Goal: Task Accomplishment & Management: Complete application form

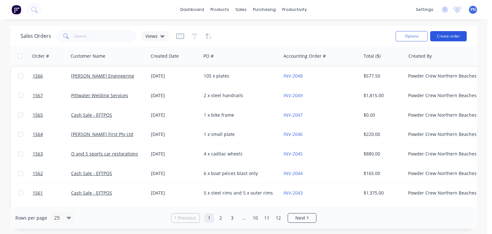
click at [450, 37] on button "Create order" at bounding box center [448, 36] width 37 height 10
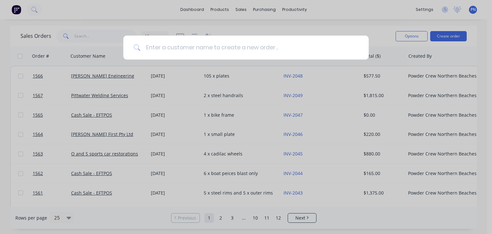
click at [257, 46] on input at bounding box center [250, 48] width 218 height 24
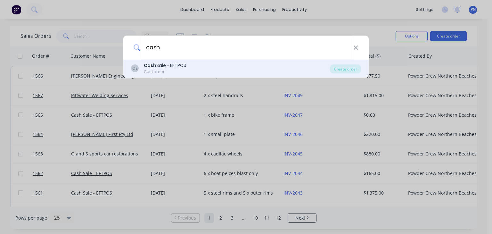
type input "cash"
click at [196, 62] on div "[PERSON_NAME] Sale - EFTPOS Customer" at bounding box center [230, 68] width 199 height 12
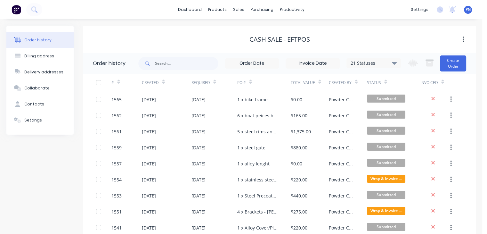
click at [466, 63] on div "21 Statuses Invoice Status Invoiced Not Invoiced Partial Order Status All Archi…" at bounding box center [307, 63] width 338 height 21
click at [447, 66] on button "Create Order" at bounding box center [453, 63] width 26 height 16
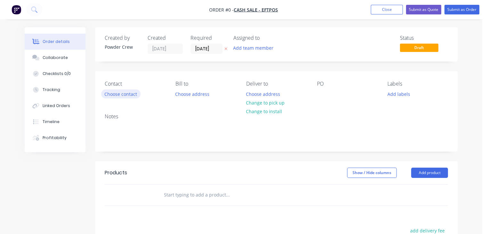
click at [120, 93] on button "Choose contact" at bounding box center [120, 93] width 39 height 9
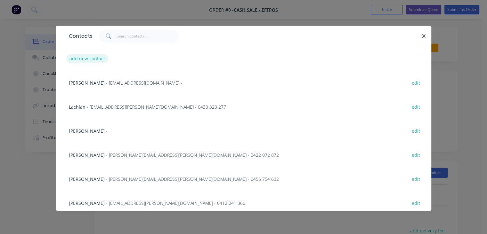
click at [83, 61] on button "add new contact" at bounding box center [87, 58] width 42 height 9
select select "AU"
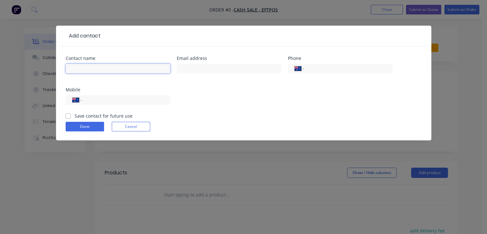
click at [87, 69] on input "text" at bounding box center [118, 69] width 105 height 10
type input "[PERSON_NAME]"
drag, startPoint x: 102, startPoint y: 99, endPoint x: 249, endPoint y: 106, distance: 146.9
click at [102, 99] on input "tel" at bounding box center [124, 99] width 77 height 7
type input "0419 477 416"
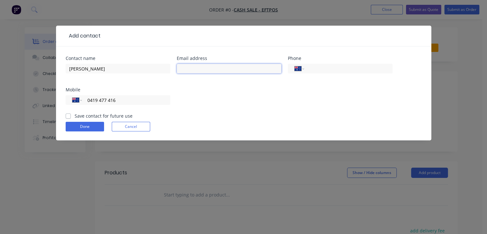
click at [221, 70] on input "text" at bounding box center [229, 69] width 105 height 10
type input "[EMAIL_ADDRESS][DOMAIN_NAME]"
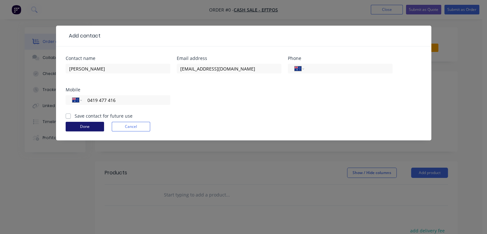
click at [82, 126] on button "Done" at bounding box center [85, 127] width 38 height 10
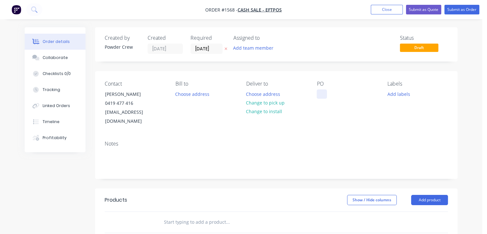
click at [325, 97] on div at bounding box center [322, 93] width 10 height 9
click at [325, 97] on div "1 x umbrella base" at bounding box center [341, 93] width 49 height 9
copy div "1 x umbrella base"
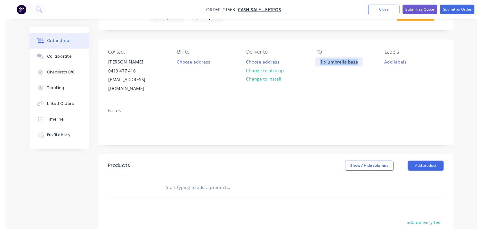
scroll to position [64, 0]
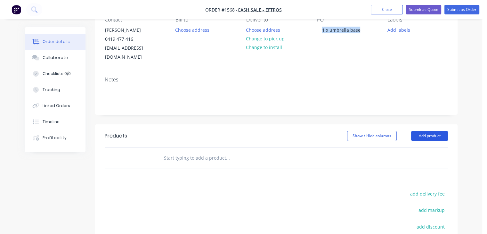
click at [428, 131] on button "Add product" at bounding box center [429, 136] width 37 height 10
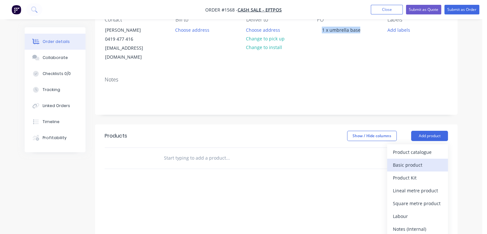
click at [425, 160] on div "Basic product" at bounding box center [417, 164] width 49 height 9
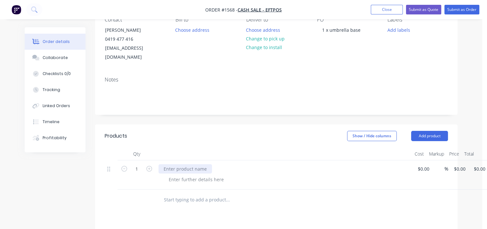
paste div
click at [206, 175] on div at bounding box center [196, 179] width 65 height 9
click at [196, 175] on div at bounding box center [196, 179] width 65 height 9
click at [433, 160] on div "%" at bounding box center [440, 174] width 16 height 29
click at [421, 164] on div "$0.00 $0.00" at bounding box center [422, 174] width 20 height 29
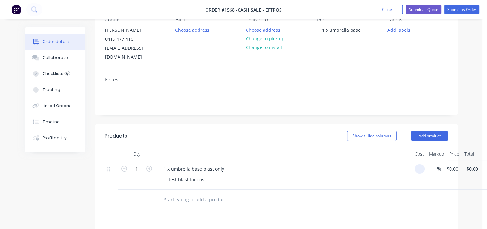
click at [422, 164] on input at bounding box center [420, 168] width 7 height 9
type input "$150.00"
click at [386, 164] on div "1 x umbrella base blast only" at bounding box center [284, 168] width 251 height 9
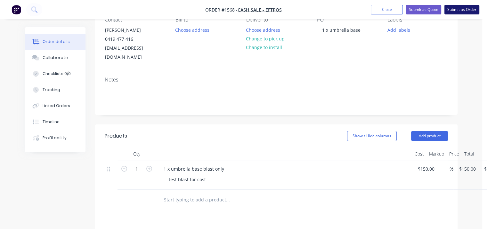
click at [450, 9] on button "Submit as Order" at bounding box center [461, 10] width 35 height 10
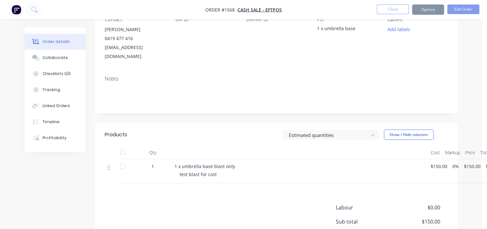
scroll to position [0, 0]
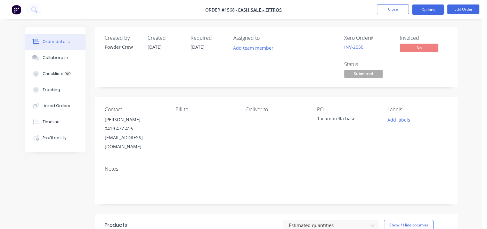
click at [433, 12] on button "Options" at bounding box center [428, 9] width 32 height 10
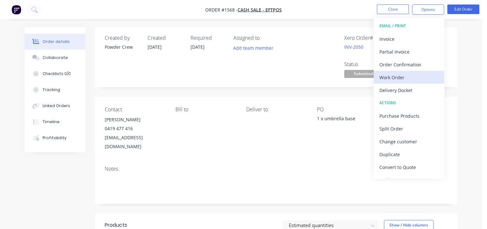
click at [415, 73] on div "Work Order" at bounding box center [408, 77] width 59 height 9
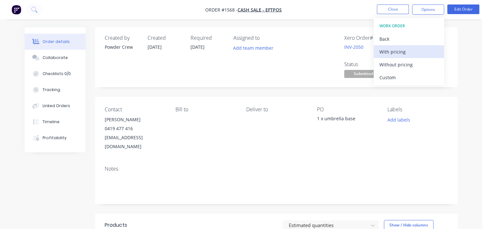
click at [413, 53] on div "With pricing" at bounding box center [408, 51] width 59 height 9
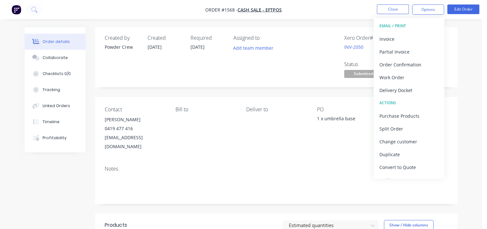
click at [217, 57] on div "Required [DATE]" at bounding box center [208, 57] width 35 height 45
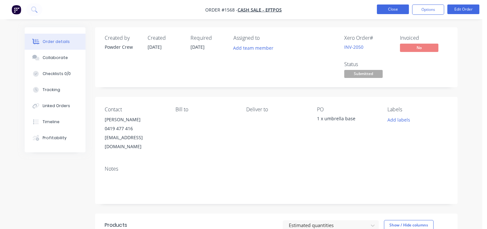
click at [387, 11] on button "Close" at bounding box center [393, 9] width 32 height 10
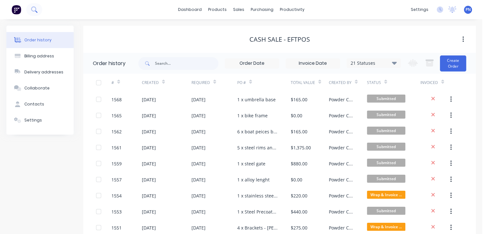
click at [40, 14] on button at bounding box center [34, 9] width 16 height 13
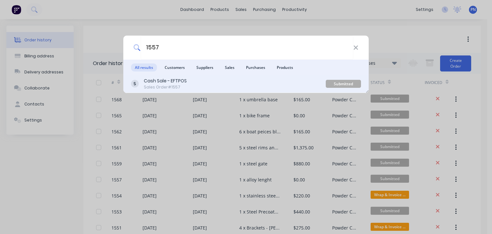
type input "1557"
click at [200, 82] on div "Cash Sale - EFTPOS Sales Order #1557" at bounding box center [228, 83] width 195 height 12
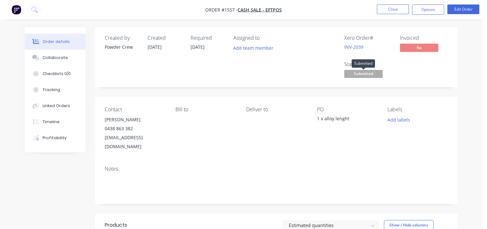
click at [374, 73] on span "Submitted" at bounding box center [363, 74] width 38 height 8
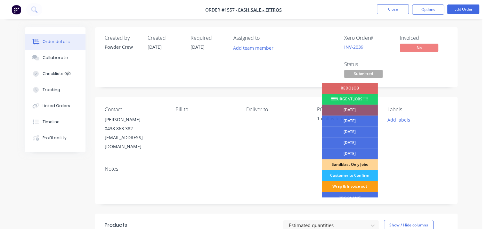
click at [361, 186] on div "Wrap & Invoice out" at bounding box center [350, 186] width 56 height 11
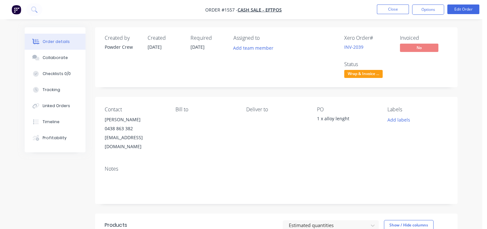
click at [442, 96] on div "Created by Powder Crew Created [DATE] Required [DATE] Assigned to Add team memb…" at bounding box center [276, 198] width 363 height 343
click at [398, 5] on button "Close" at bounding box center [393, 9] width 32 height 10
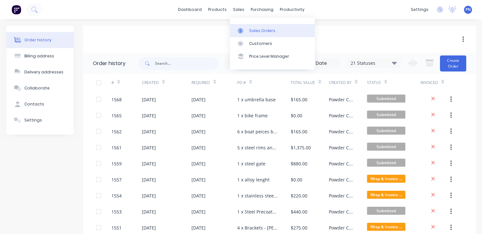
click at [251, 25] on link "Sales Orders" at bounding box center [272, 30] width 85 height 13
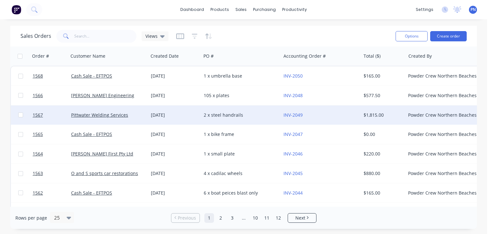
click at [256, 118] on div "2 x steel handrails" at bounding box center [241, 114] width 80 height 19
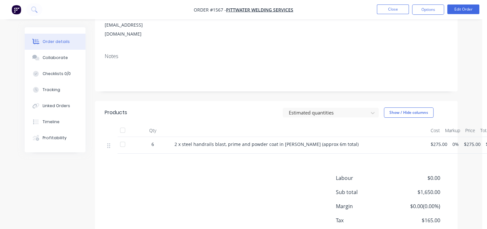
scroll to position [128, 0]
